Goal: Browse casually: Explore the website without a specific task or goal

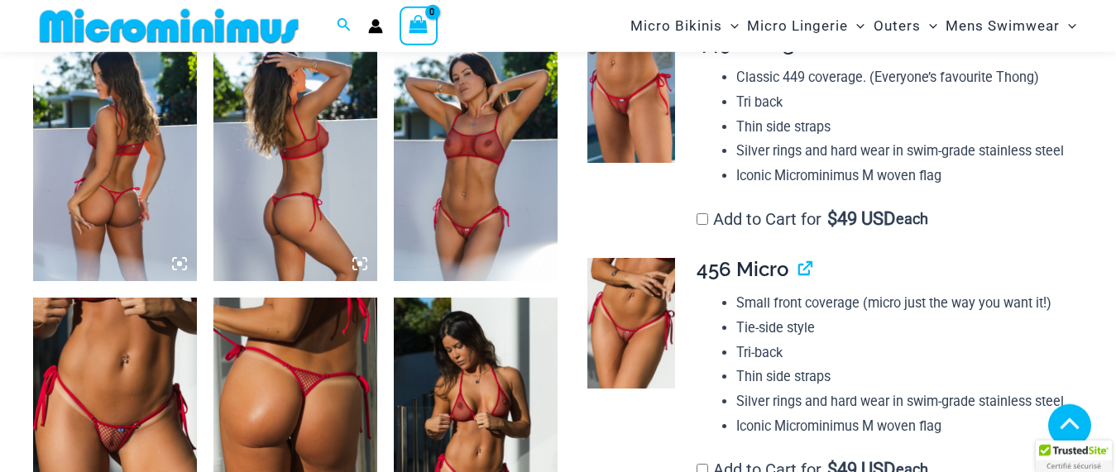
scroll to position [919, 0]
click at [115, 362] on img at bounding box center [115, 421] width 164 height 246
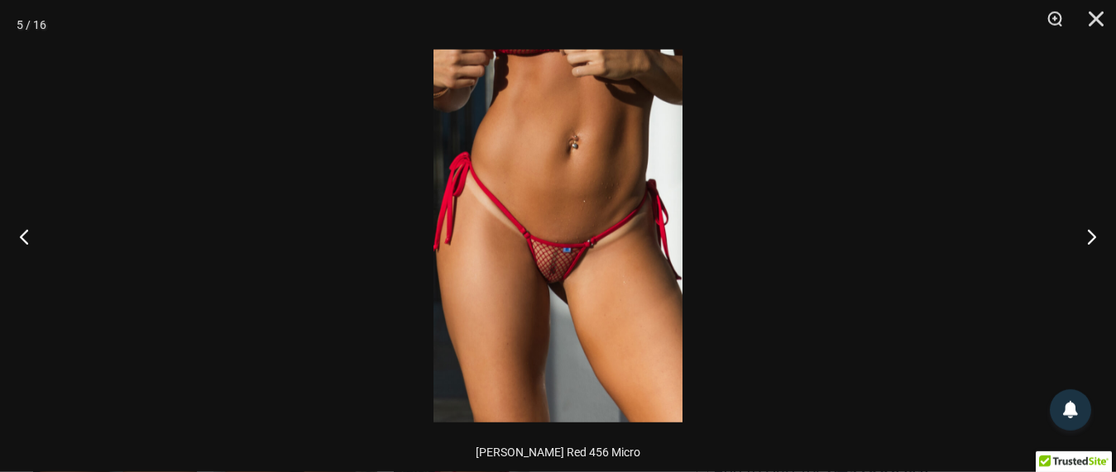
click at [585, 194] on img at bounding box center [558, 236] width 249 height 373
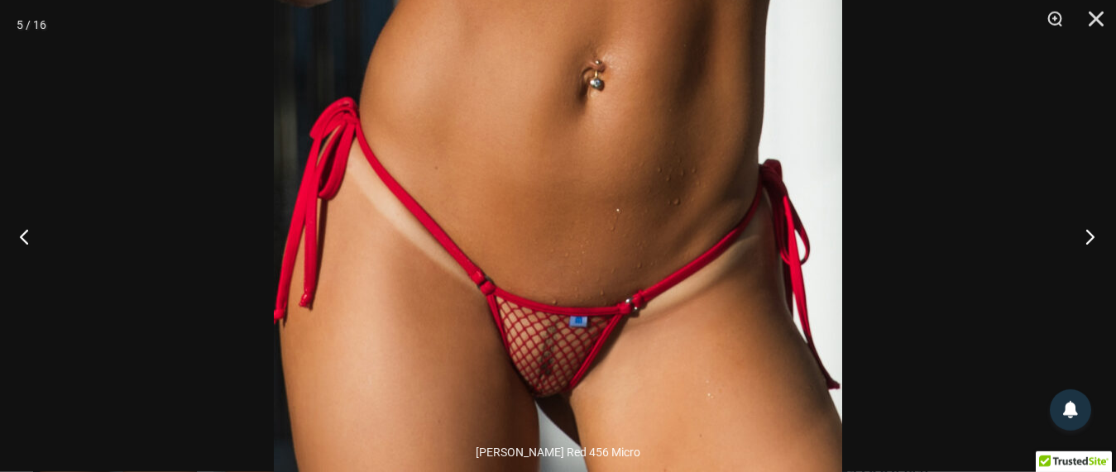
click at [1097, 237] on button "Next" at bounding box center [1085, 236] width 62 height 83
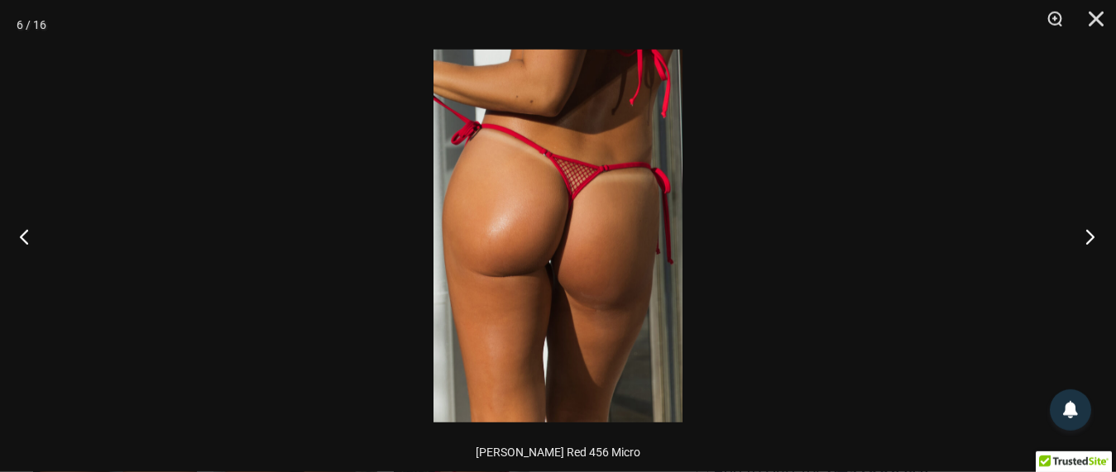
click at [1097, 237] on button "Next" at bounding box center [1085, 236] width 62 height 83
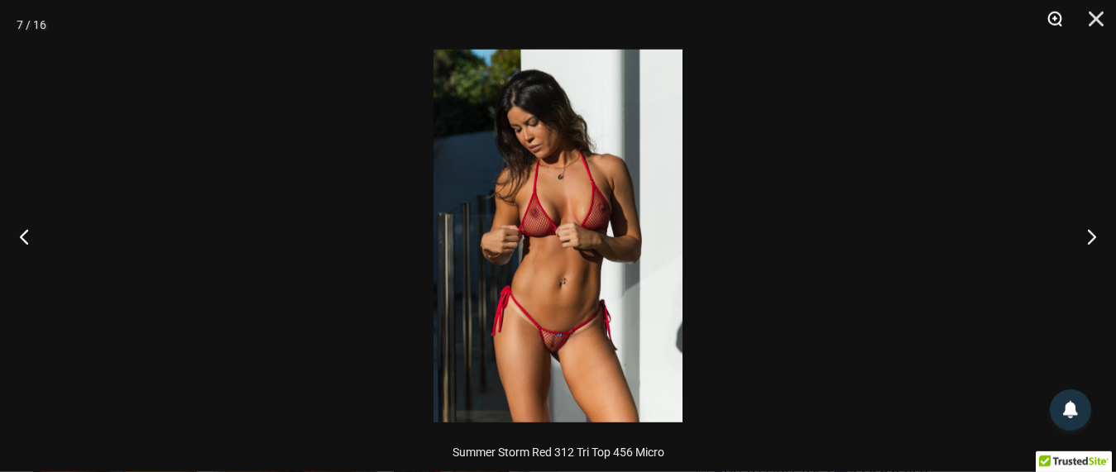
click at [1057, 16] on button "Zoom" at bounding box center [1049, 25] width 41 height 50
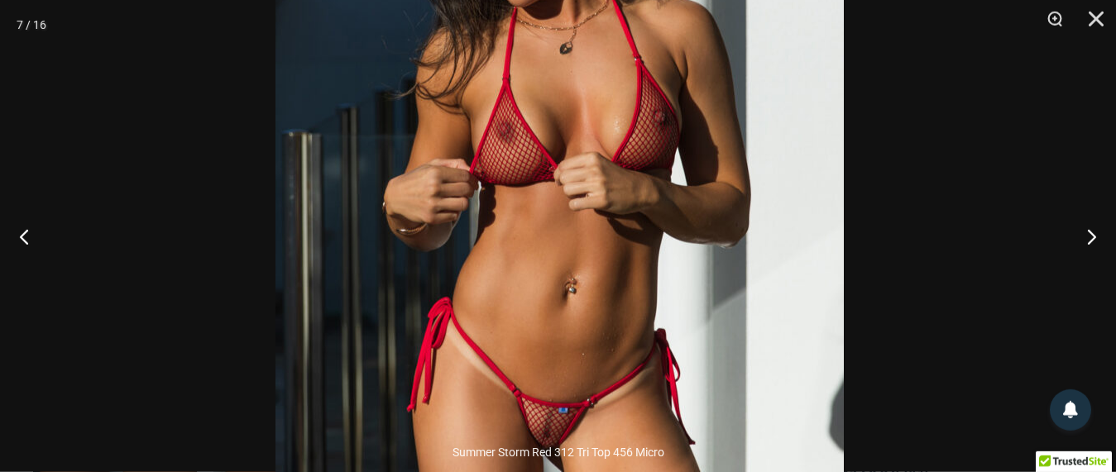
click at [688, 241] on img at bounding box center [560, 184] width 568 height 852
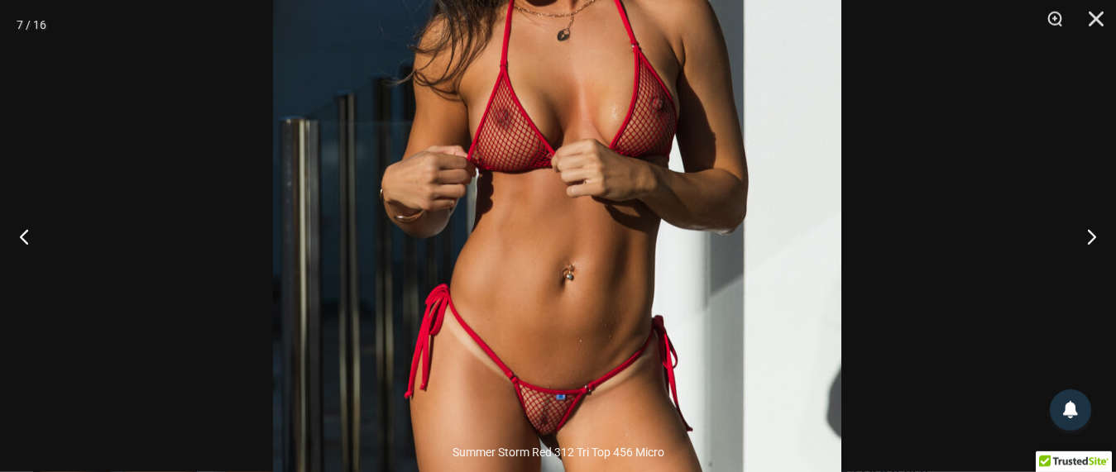
click at [658, 292] on img at bounding box center [557, 170] width 568 height 852
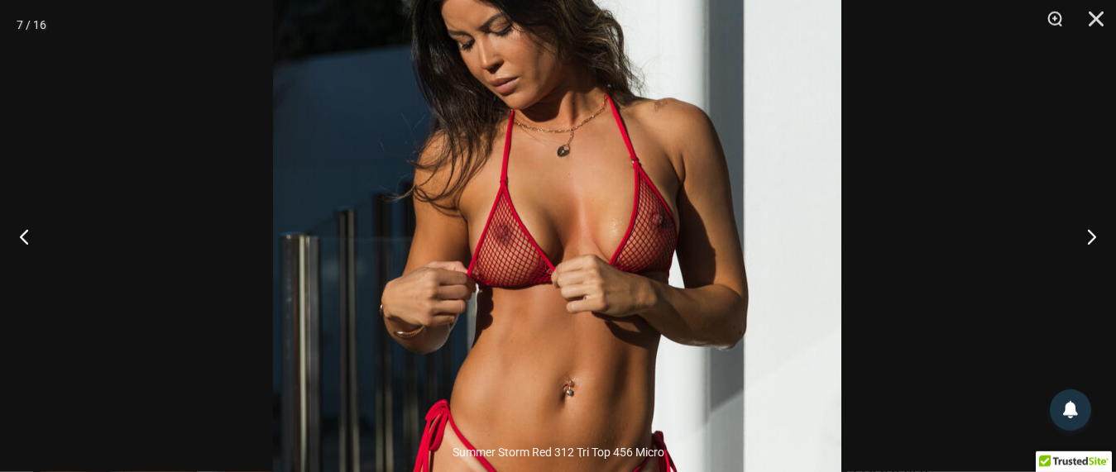
click at [659, 276] on img at bounding box center [557, 286] width 568 height 852
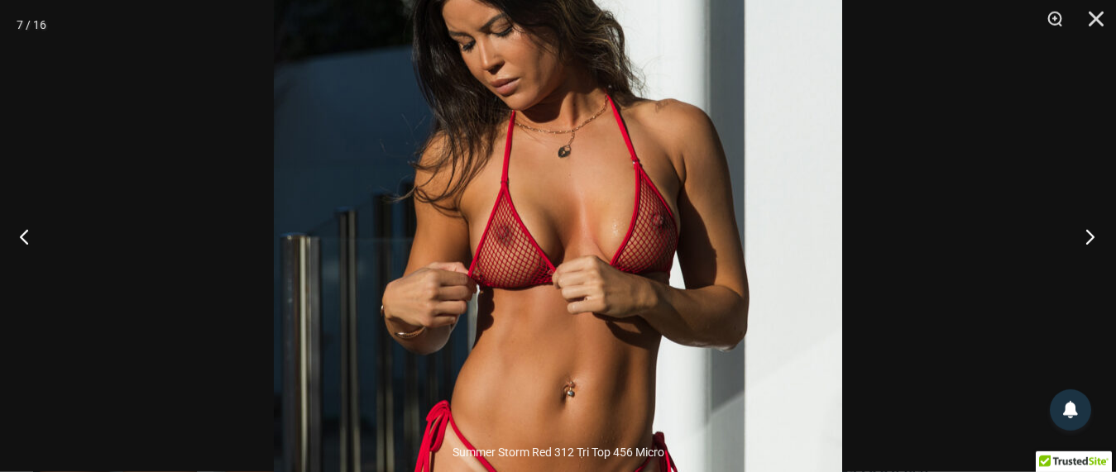
click at [1088, 236] on button "Next" at bounding box center [1085, 236] width 62 height 83
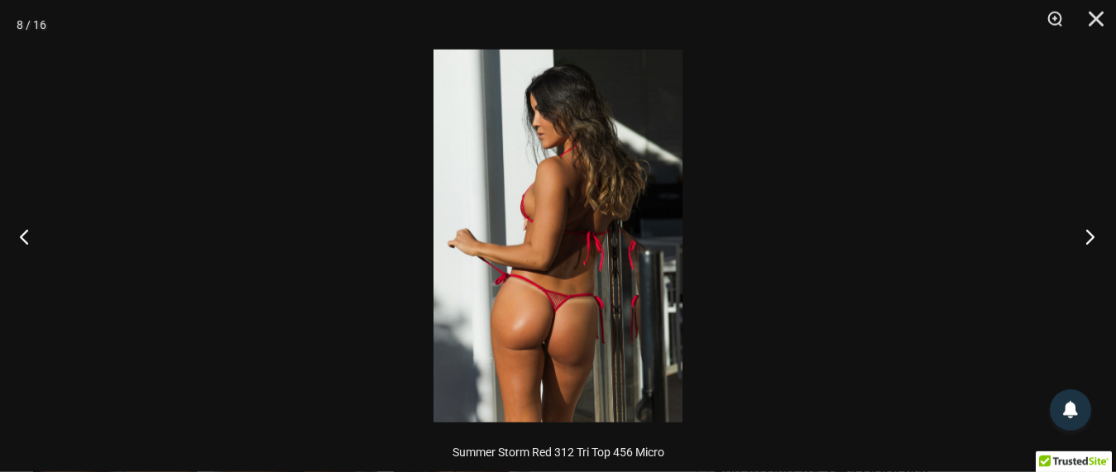
click at [1088, 236] on button "Next" at bounding box center [1085, 236] width 62 height 83
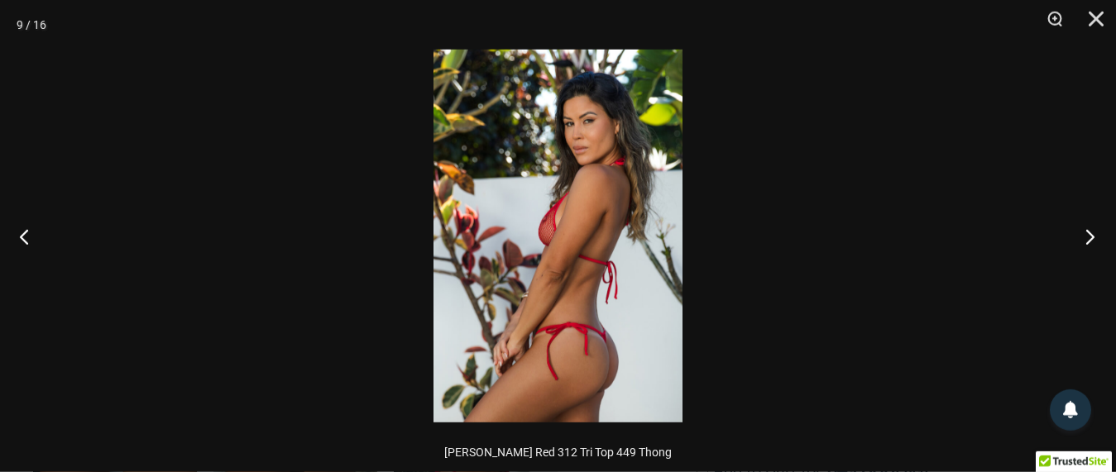
click at [1088, 236] on button "Next" at bounding box center [1085, 236] width 62 height 83
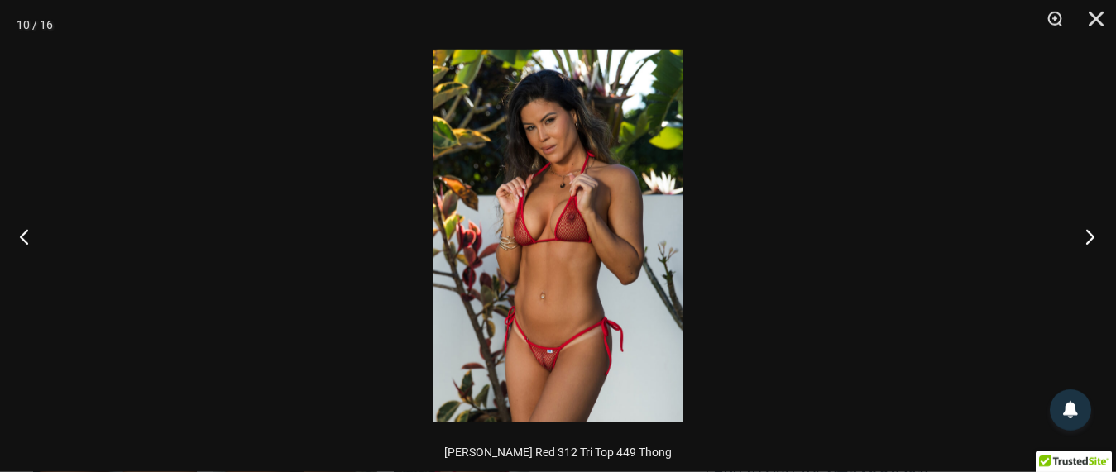
click at [1088, 236] on button "Next" at bounding box center [1085, 236] width 62 height 83
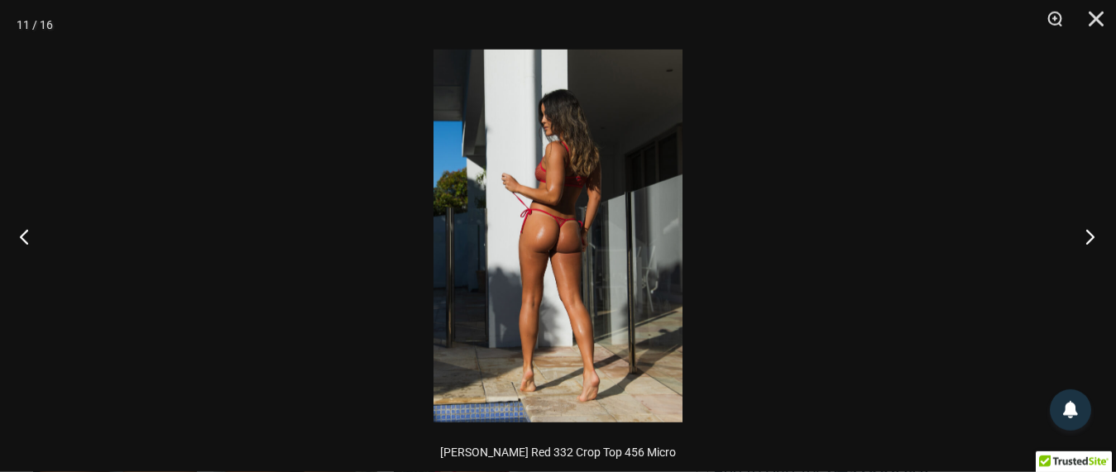
click at [1088, 236] on button "Next" at bounding box center [1085, 236] width 62 height 83
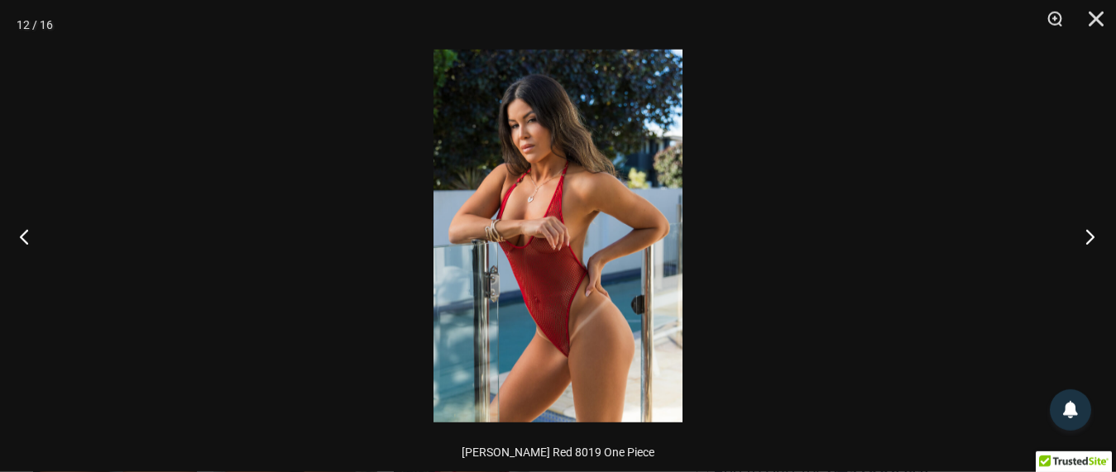
click at [1088, 236] on button "Next" at bounding box center [1085, 236] width 62 height 83
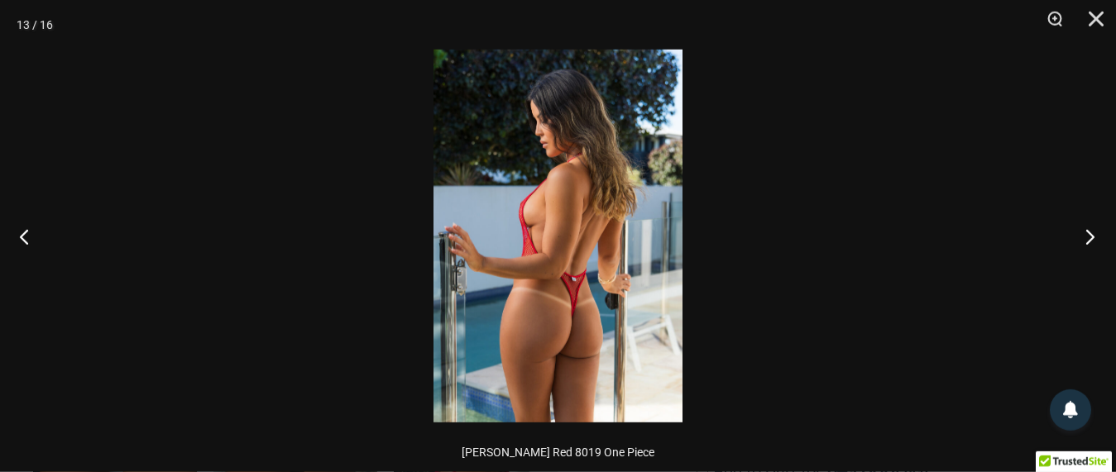
click at [1088, 236] on button "Next" at bounding box center [1085, 236] width 62 height 83
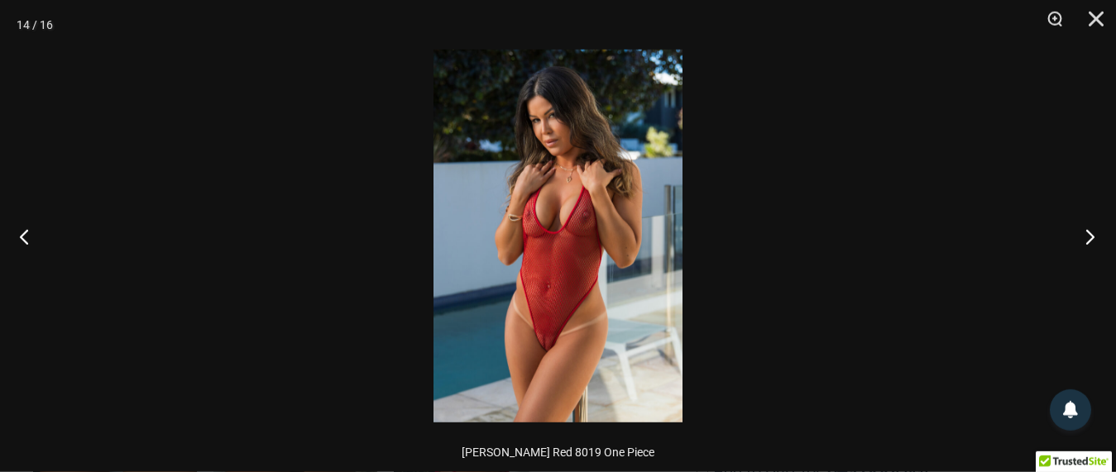
click at [1088, 236] on button "Next" at bounding box center [1085, 236] width 62 height 83
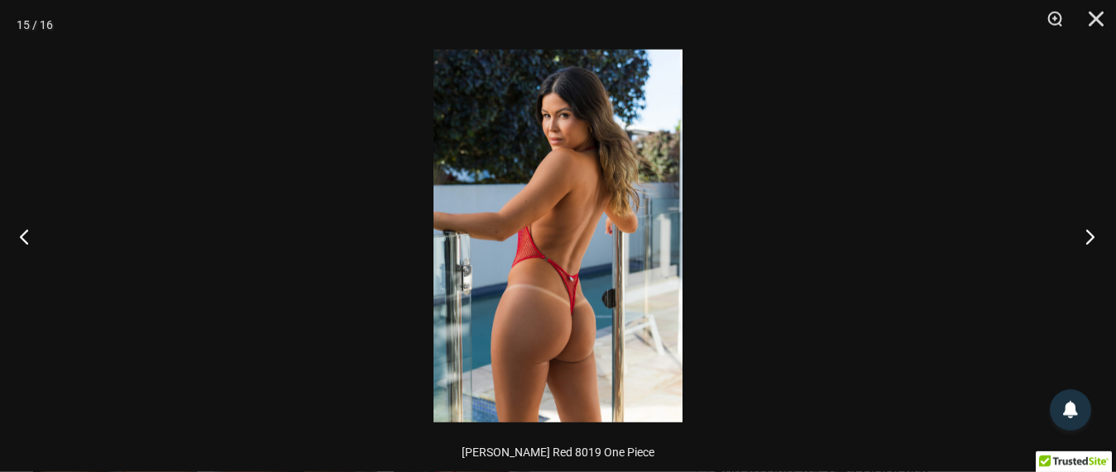
click at [1088, 236] on button "Next" at bounding box center [1085, 236] width 62 height 83
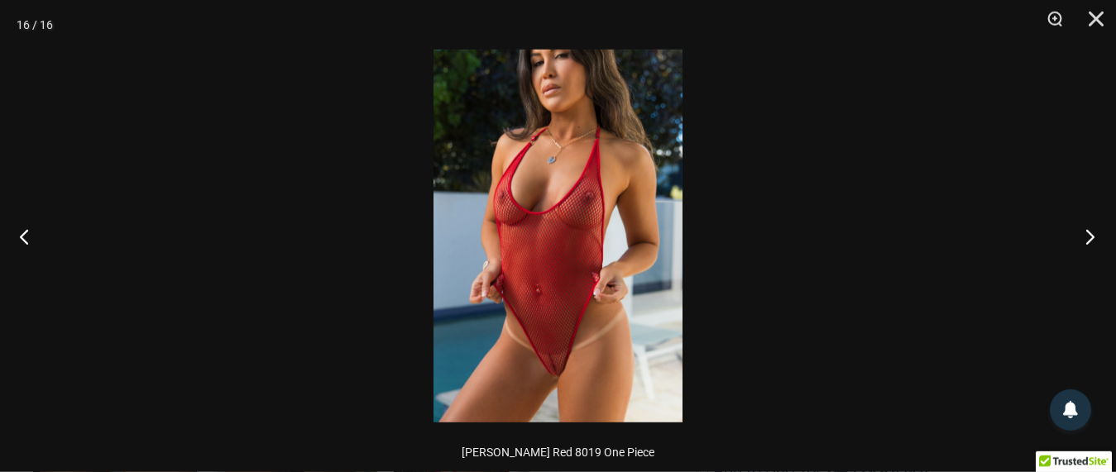
click at [1088, 236] on button "Next" at bounding box center [1085, 236] width 62 height 83
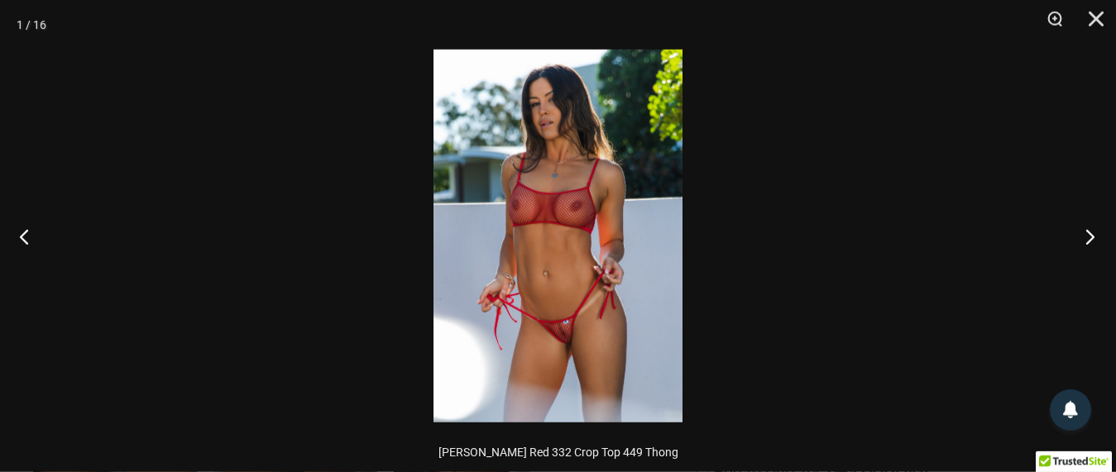
click at [1088, 236] on button "Next" at bounding box center [1085, 236] width 62 height 83
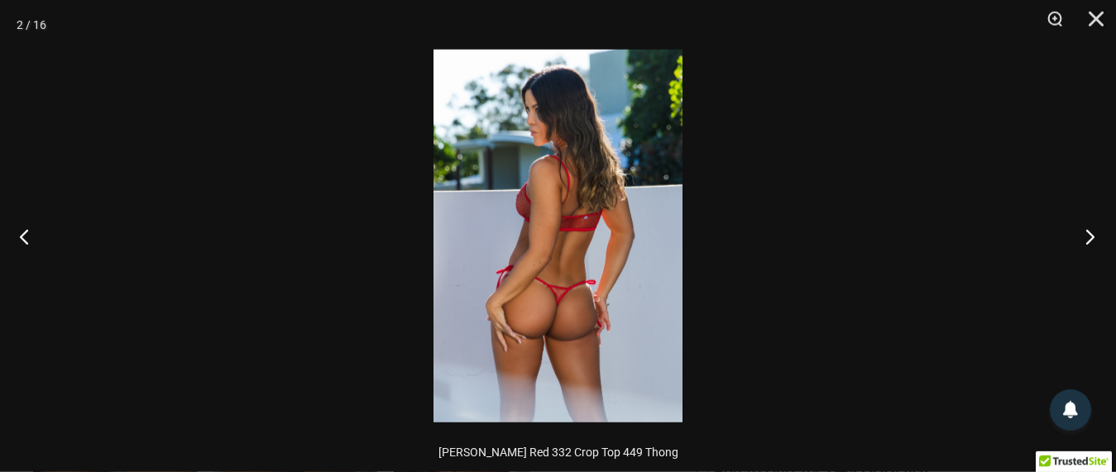
click at [1088, 236] on button "Next" at bounding box center [1085, 236] width 62 height 83
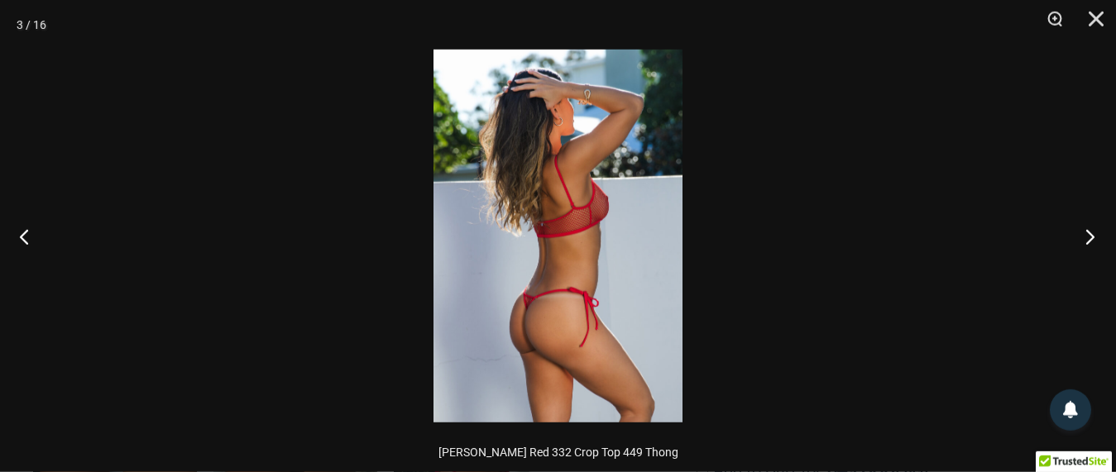
click at [1088, 236] on button "Next" at bounding box center [1085, 236] width 62 height 83
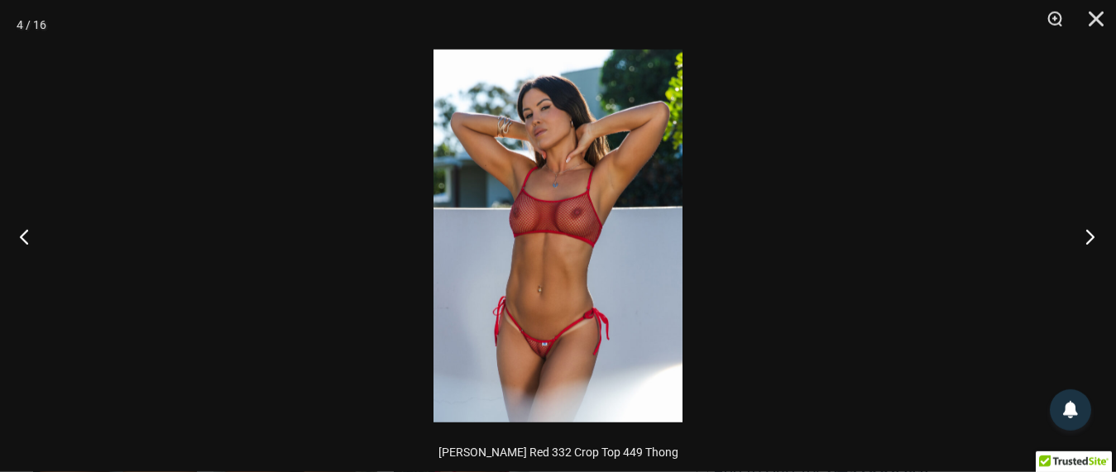
click at [1088, 236] on button "Next" at bounding box center [1085, 236] width 62 height 83
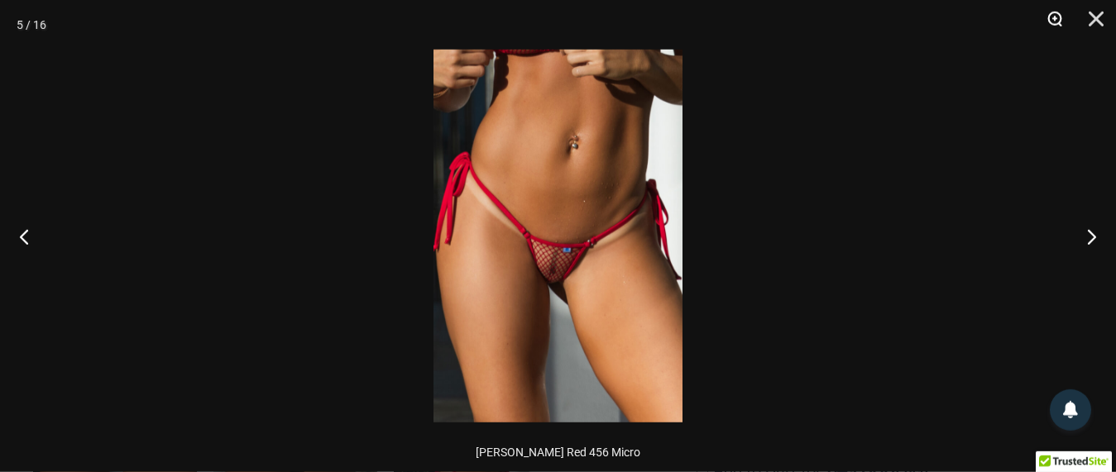
click at [1054, 17] on button "Zoom" at bounding box center [1049, 25] width 41 height 50
